Goal: Find specific page/section: Find specific page/section

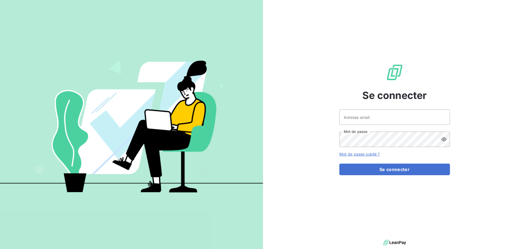
click at [374, 127] on div "Adresse email Mot de passe" at bounding box center [394, 129] width 111 height 38
click at [376, 123] on input "Adresse email" at bounding box center [394, 117] width 111 height 15
type input "[PERSON_NAME][EMAIL_ADDRESS][DOMAIN_NAME]"
click at [339, 164] on button "Se connecter" at bounding box center [394, 170] width 111 height 12
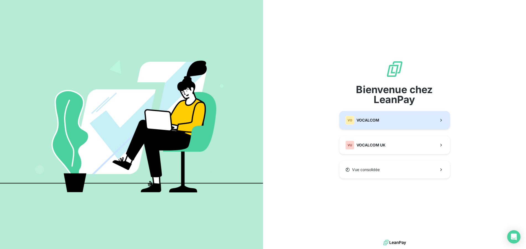
click at [348, 116] on div "VO" at bounding box center [349, 120] width 9 height 9
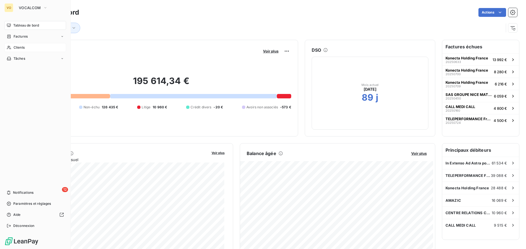
click at [24, 45] on span "Clients" at bounding box center [19, 47] width 11 height 5
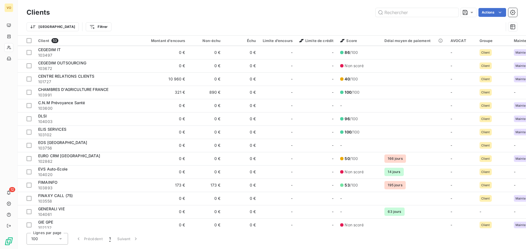
scroll to position [100, 0]
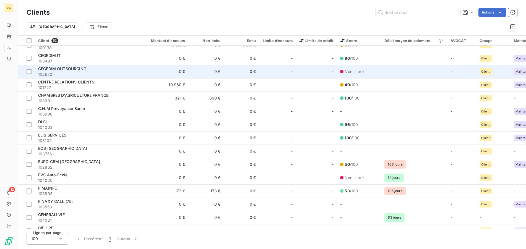
click at [62, 67] on span "CEGEDIM OUTSOURCING" at bounding box center [62, 68] width 48 height 5
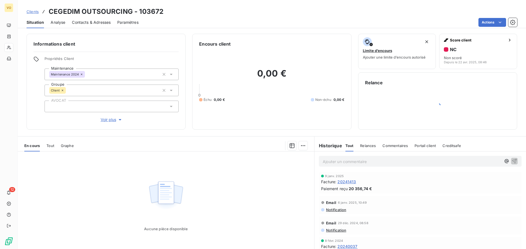
click at [348, 180] on span "20241413" at bounding box center [346, 182] width 19 height 6
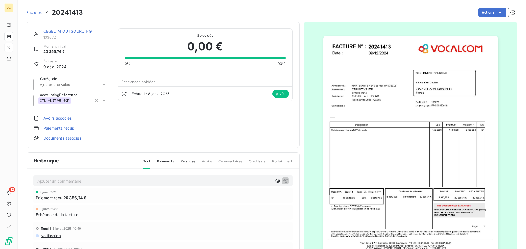
click at [410, 138] on img "button" at bounding box center [410, 149] width 174 height 226
